Goal: Task Accomplishment & Management: Manage account settings

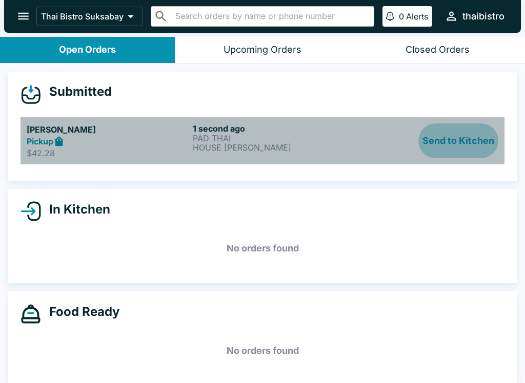
click at [455, 137] on button "Send to Kitchen" at bounding box center [458, 141] width 80 height 35
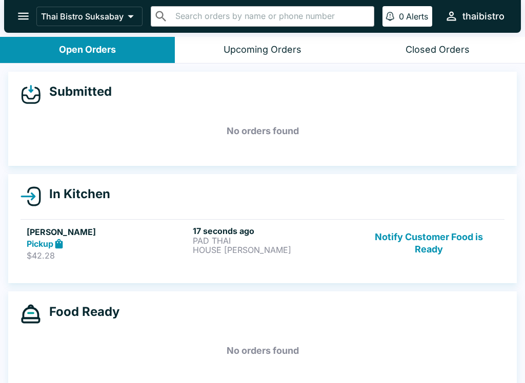
click at [265, 288] on div "Submitted No orders found In Kitchen [PERSON_NAME] Pickup $42.28 17 seconds ago…" at bounding box center [262, 225] width 525 height 322
click at [324, 244] on p "PAD THAI" at bounding box center [274, 240] width 162 height 9
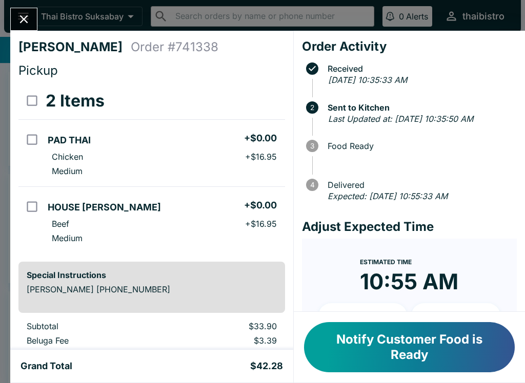
click at [425, 354] on button "Notify Customer Food is Ready" at bounding box center [409, 347] width 211 height 50
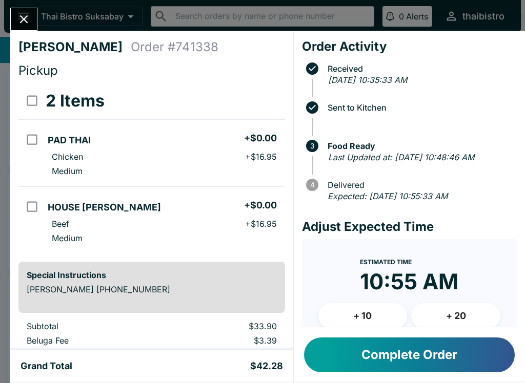
click at [35, 22] on button "Close" at bounding box center [24, 19] width 26 height 22
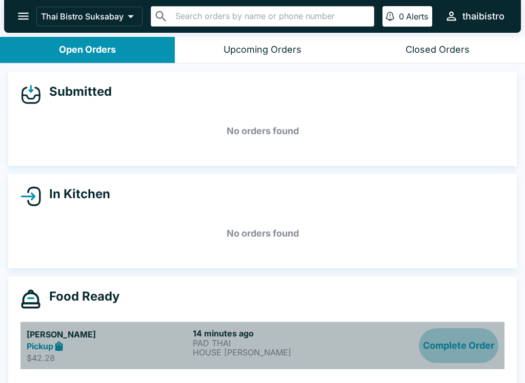
click at [480, 334] on button "Complete Order" at bounding box center [458, 346] width 79 height 35
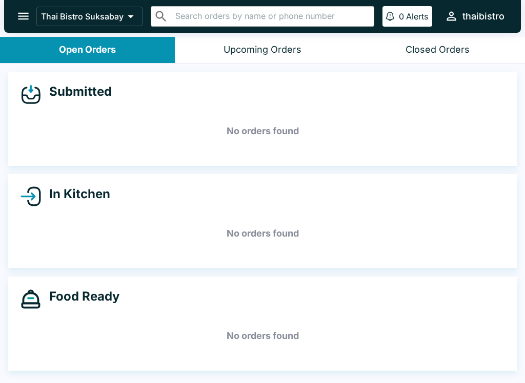
click at [379, 363] on div "Food Ready No orders found" at bounding box center [262, 324] width 508 height 94
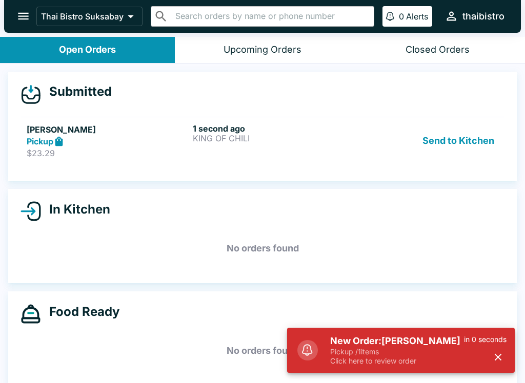
click at [471, 117] on link "[PERSON_NAME] Pickup $23.29 1 second ago KING OF CHILI Send to Kitchen" at bounding box center [263, 141] width 484 height 48
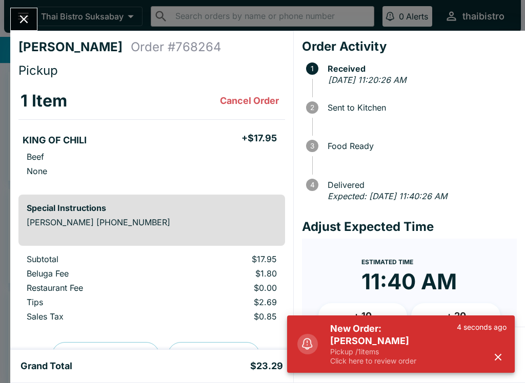
click at [504, 351] on div "4 seconds ago" at bounding box center [482, 344] width 50 height 43
click at [505, 353] on button "button" at bounding box center [498, 357] width 17 height 17
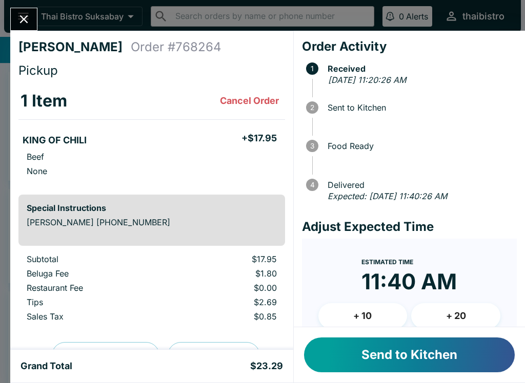
click at [477, 351] on button "Send to Kitchen" at bounding box center [409, 355] width 211 height 35
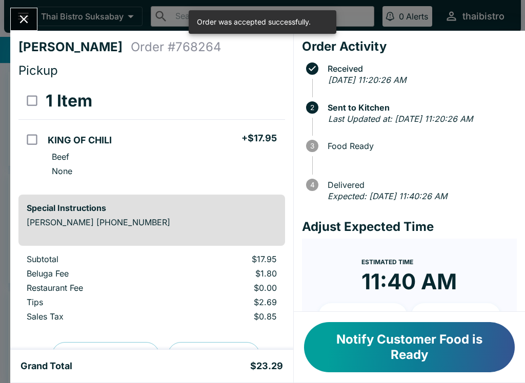
click at [17, 13] on icon "Close" at bounding box center [24, 19] width 14 height 14
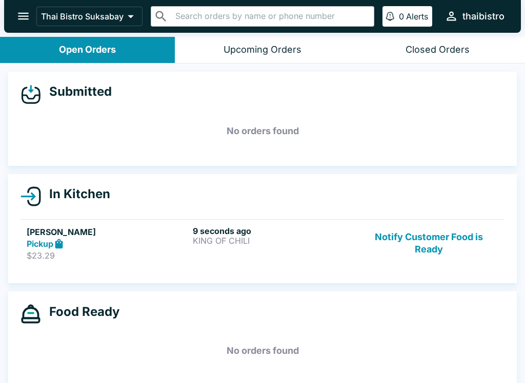
click at [288, 228] on h6 "9 seconds ago" at bounding box center [274, 231] width 162 height 10
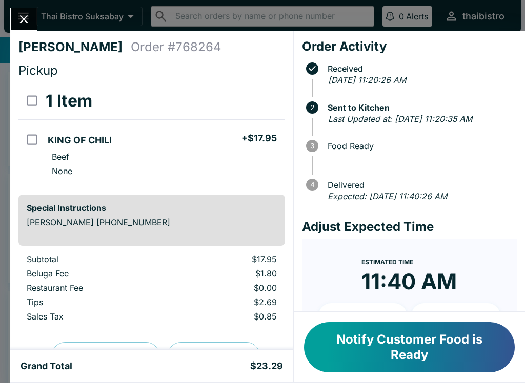
click at [19, 9] on button "Close" at bounding box center [24, 19] width 26 height 22
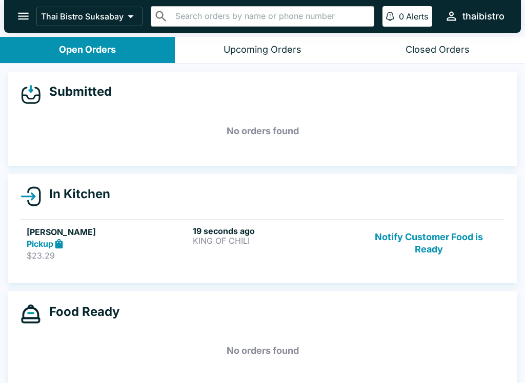
click at [226, 236] on p "KING OF CHILI" at bounding box center [274, 240] width 162 height 9
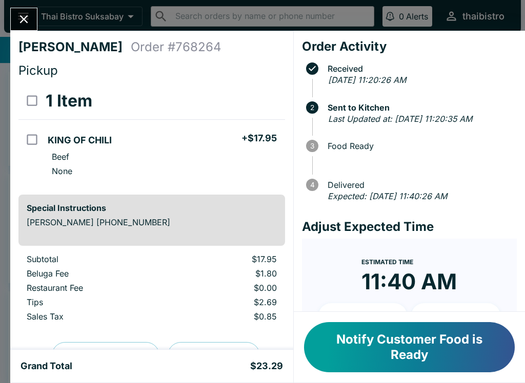
click at [19, 15] on icon "Close" at bounding box center [24, 19] width 14 height 14
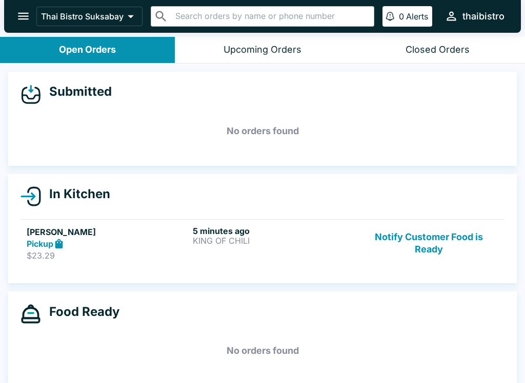
click at [429, 236] on button "Notify Customer Food is Ready" at bounding box center [428, 243] width 139 height 35
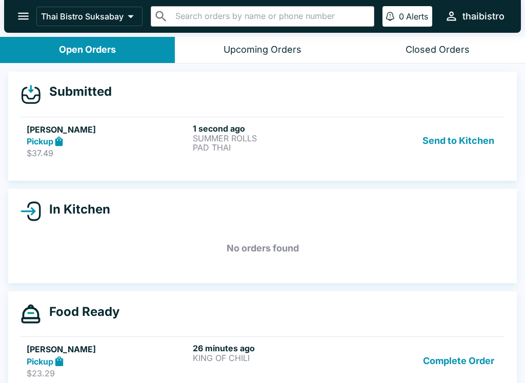
click at [452, 136] on button "Send to Kitchen" at bounding box center [458, 141] width 80 height 35
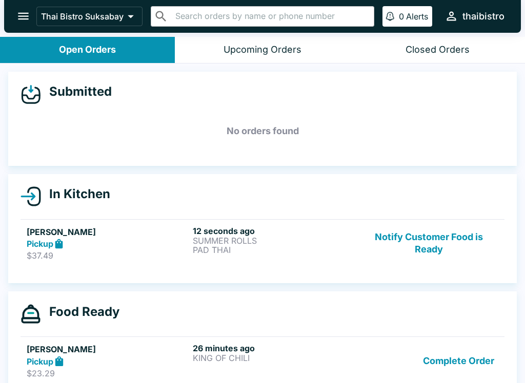
click at [284, 243] on p "SUMMER ROLLS" at bounding box center [274, 240] width 162 height 9
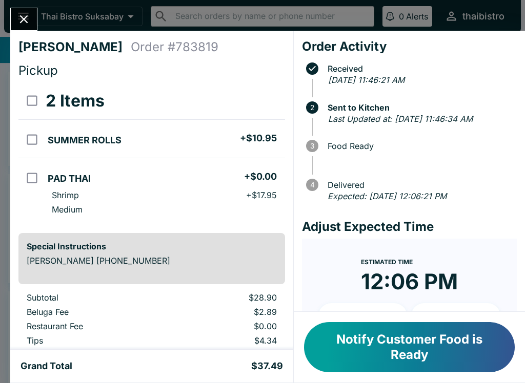
click at [3, 164] on div "[PERSON_NAME] Order # 783819 Pickup 2 Items SUMMER ROLLS + $10.95 PAD THAI + $0…" at bounding box center [262, 191] width 525 height 383
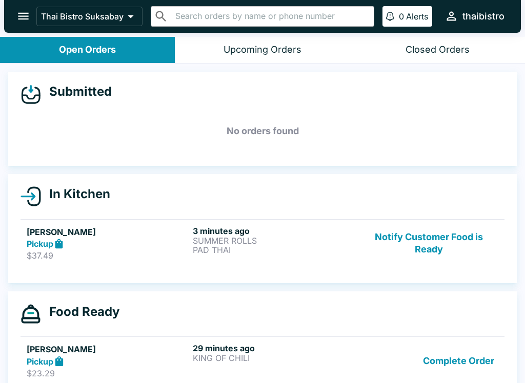
click at [431, 251] on button "Notify Customer Food is Ready" at bounding box center [428, 243] width 139 height 35
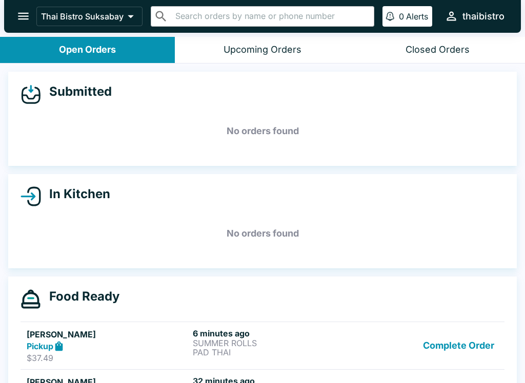
click at [496, 338] on button "Complete Order" at bounding box center [458, 346] width 79 height 35
